Goal: Task Accomplishment & Management: Manage account settings

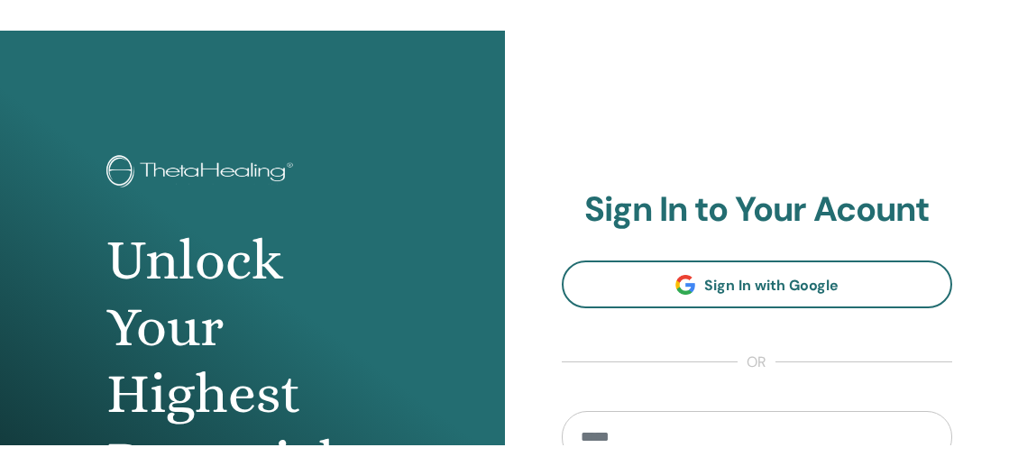
scroll to position [2, 0]
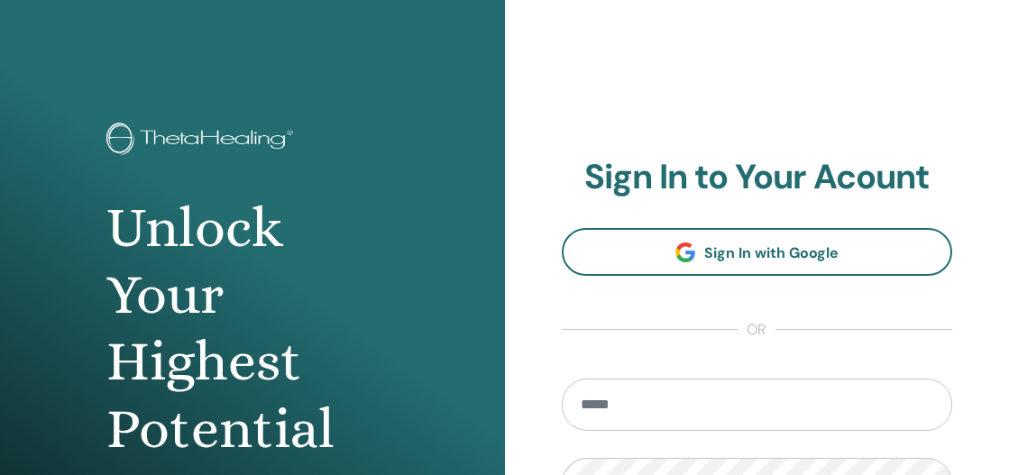
click at [724, 401] on input "email" at bounding box center [757, 405] width 391 height 52
click at [729, 401] on input "email" at bounding box center [757, 405] width 391 height 52
click at [708, 402] on input "email" at bounding box center [757, 405] width 391 height 52
click at [791, 341] on section "Sign In to Your Acount Sign In with Google or *** Remember Me Sign In" at bounding box center [757, 395] width 391 height 477
click at [744, 410] on input "***" at bounding box center [757, 405] width 391 height 52
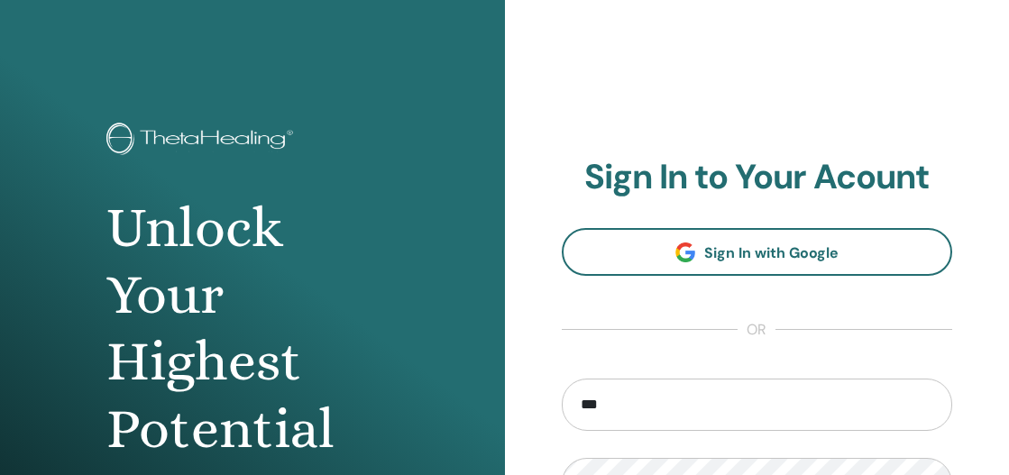
type input "**********"
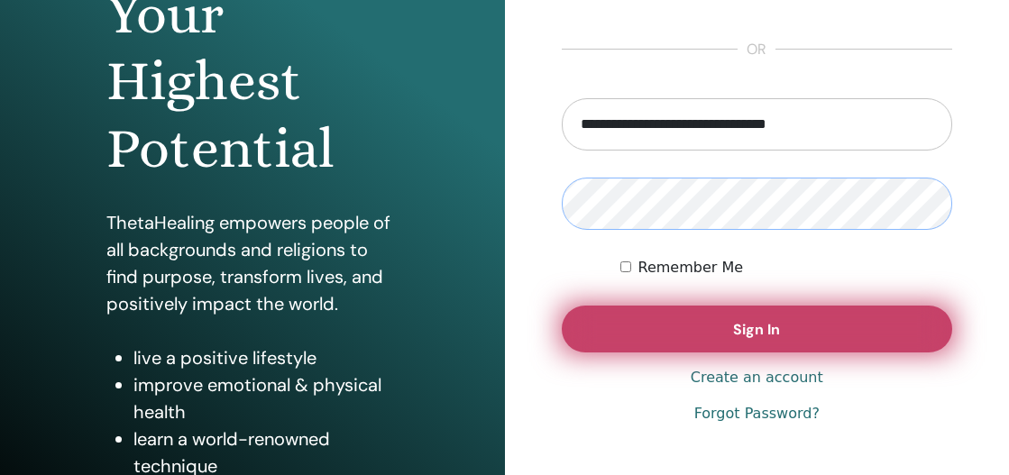
scroll to position [292, 0]
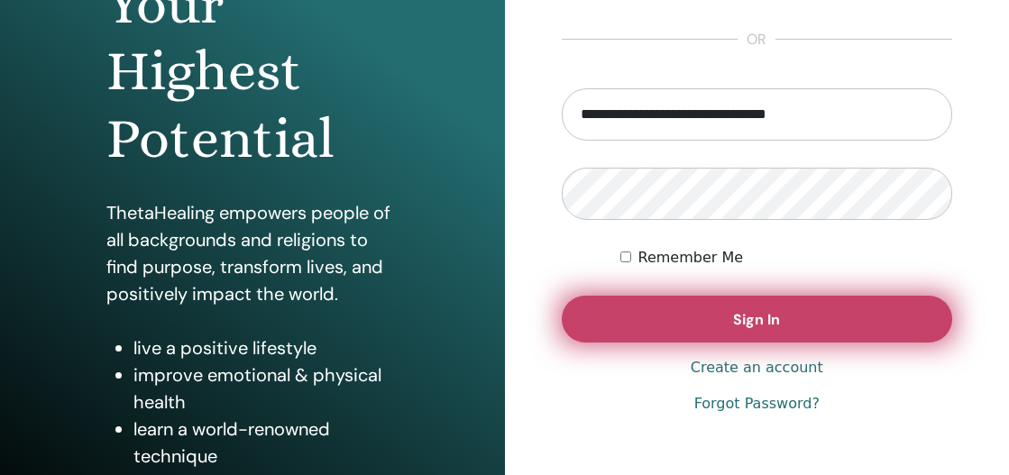
click at [778, 325] on span "Sign In" at bounding box center [756, 319] width 47 height 19
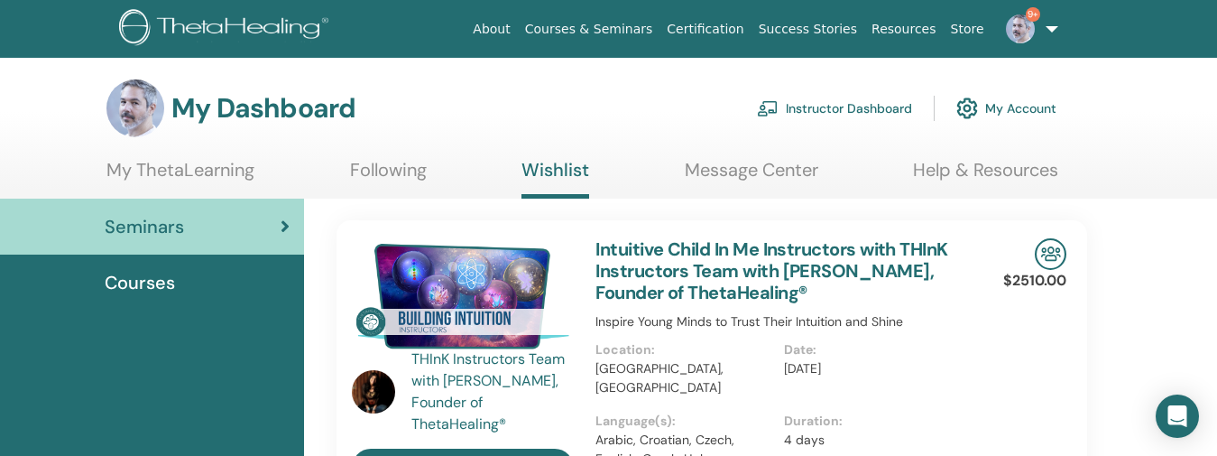
click at [778, 35] on img at bounding box center [1020, 28] width 29 height 29
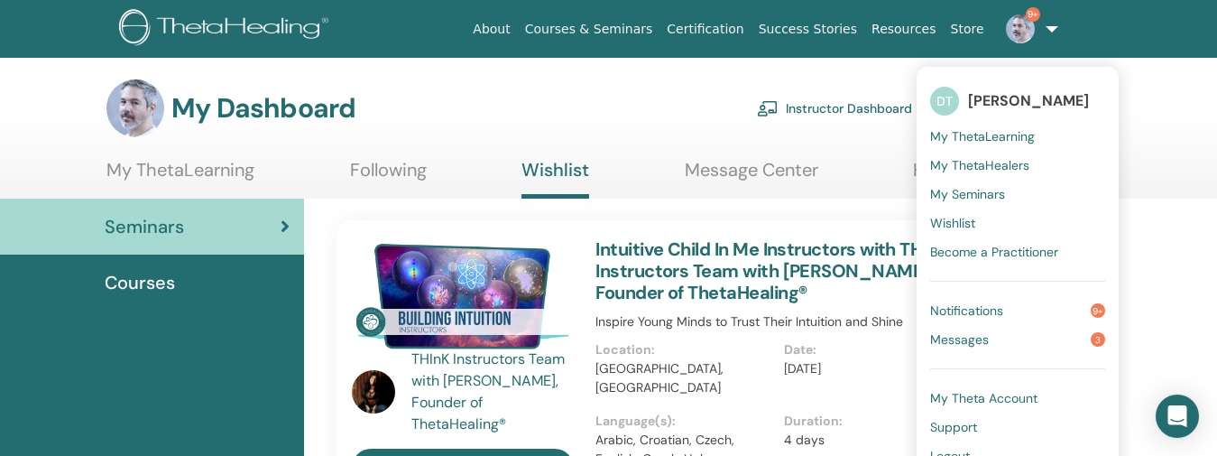
click at [778, 129] on span "My ThetaLearning" at bounding box center [982, 136] width 105 height 16
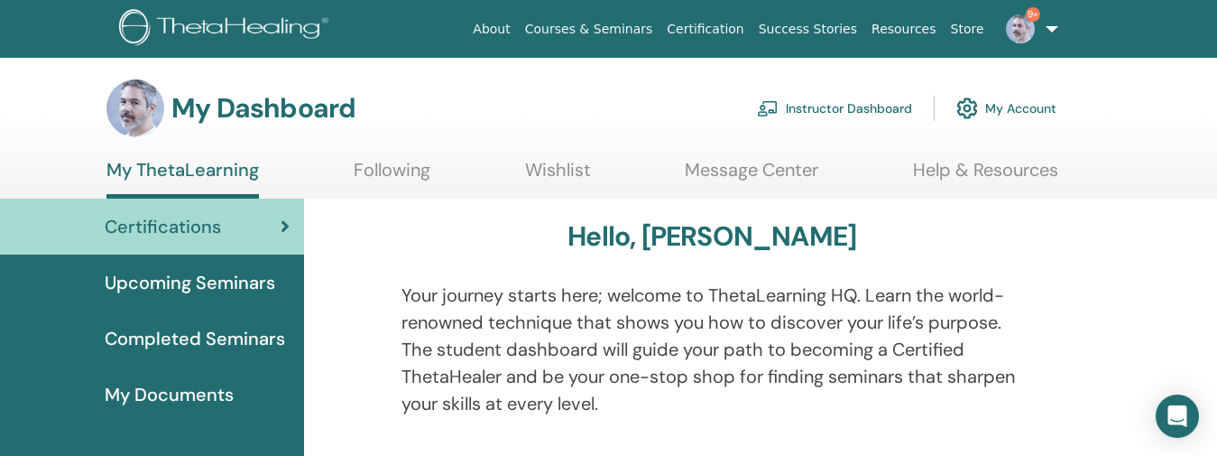
click at [813, 102] on link "Instructor Dashboard" at bounding box center [834, 108] width 155 height 40
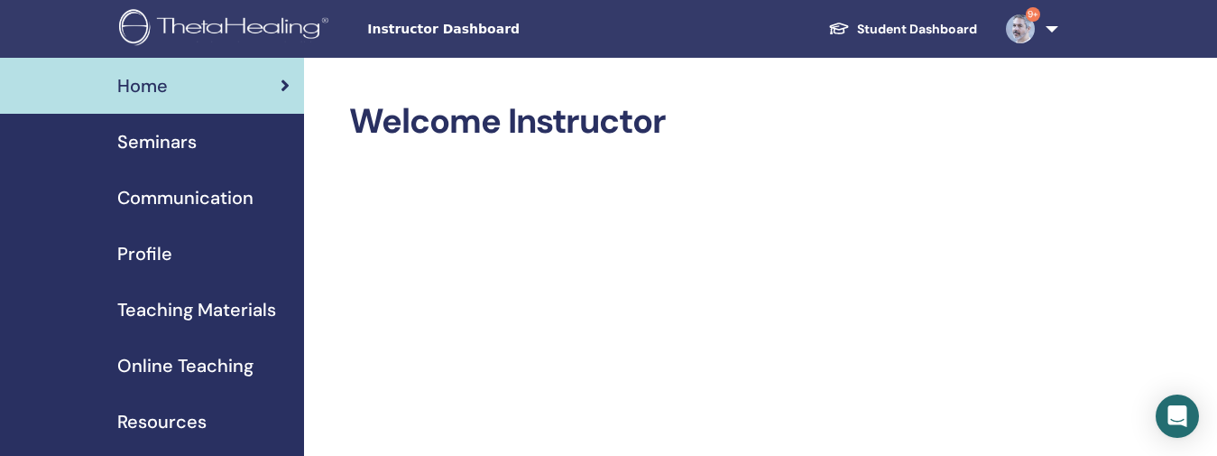
click at [157, 140] on span "Seminars" at bounding box center [156, 141] width 79 height 27
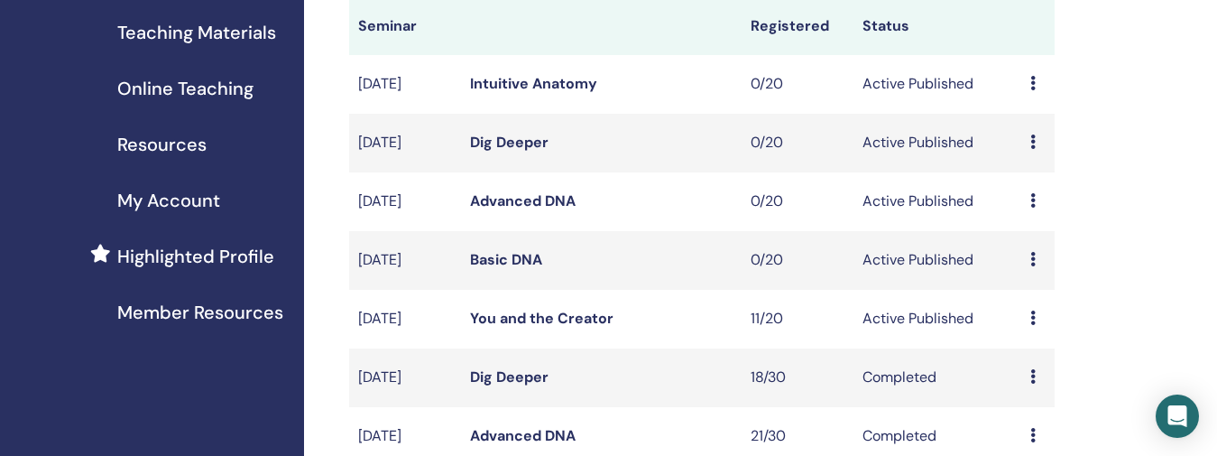
scroll to position [279, 0]
click at [1033, 318] on icon at bounding box center [1032, 315] width 5 height 14
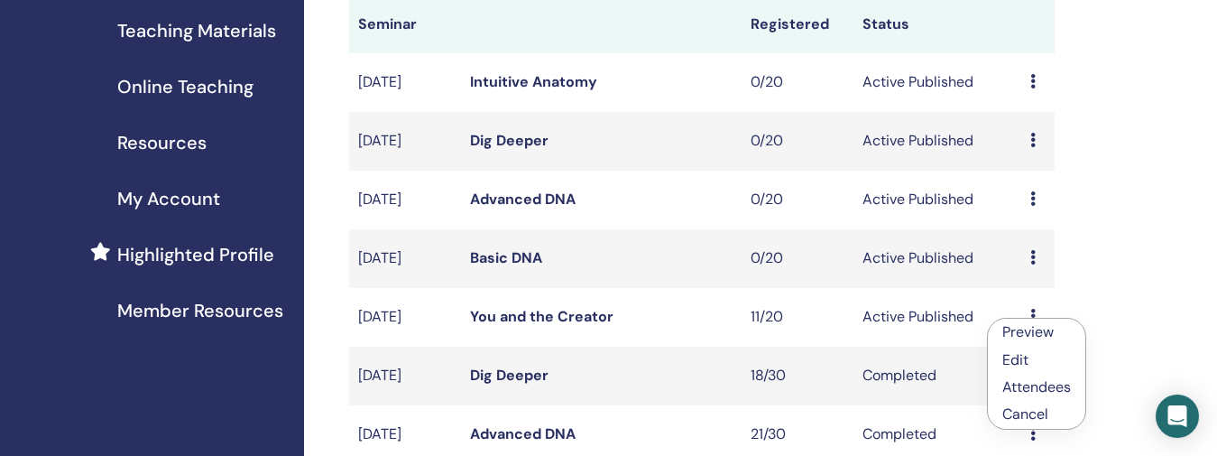
click at [1035, 382] on link "Attendees" at bounding box center [1036, 386] width 69 height 19
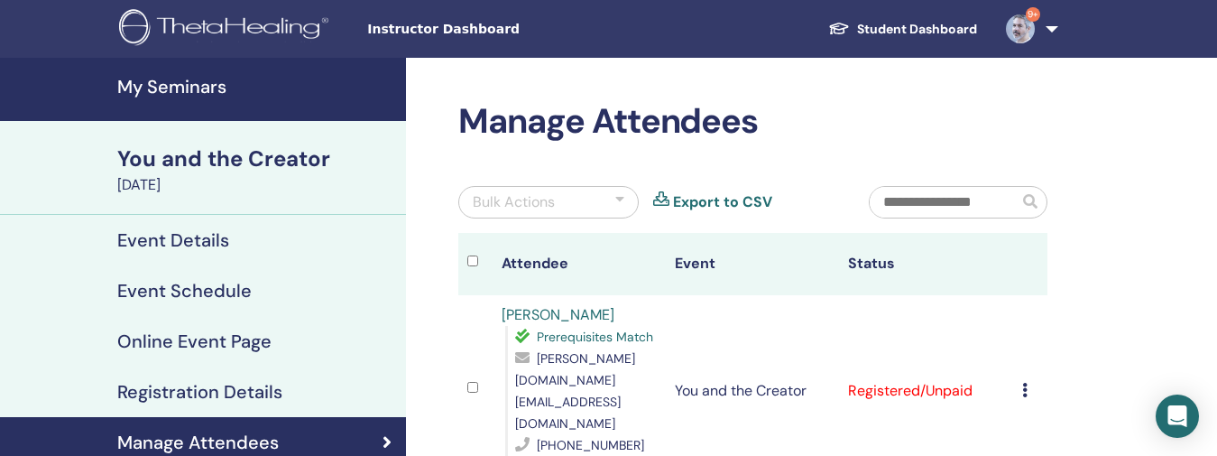
click at [559, 312] on link "[PERSON_NAME]" at bounding box center [558, 314] width 113 height 19
